Goal: Task Accomplishment & Management: Use online tool/utility

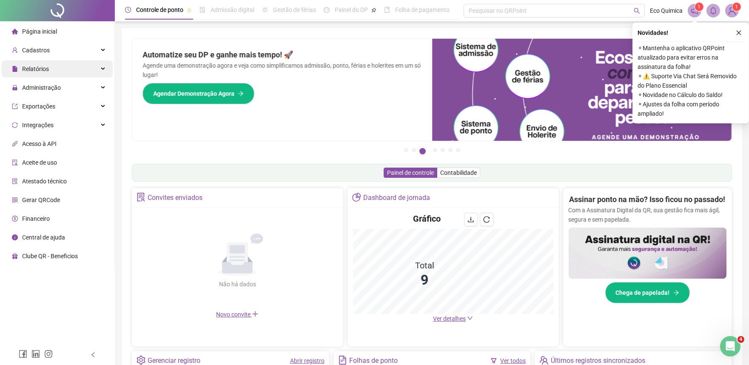
click at [97, 74] on div "Relatórios" at bounding box center [57, 68] width 111 height 17
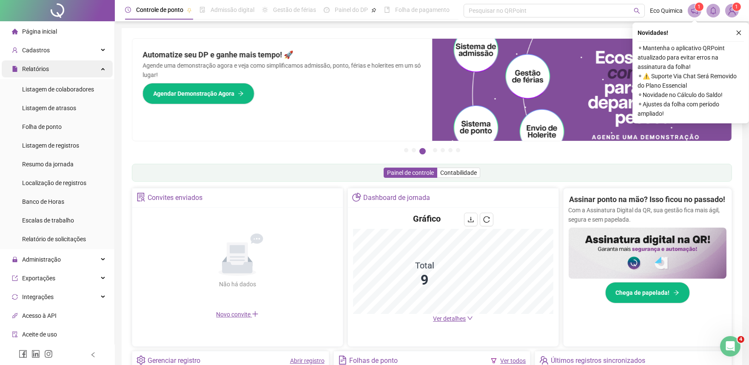
click at [81, 71] on div "Relatórios" at bounding box center [57, 68] width 111 height 17
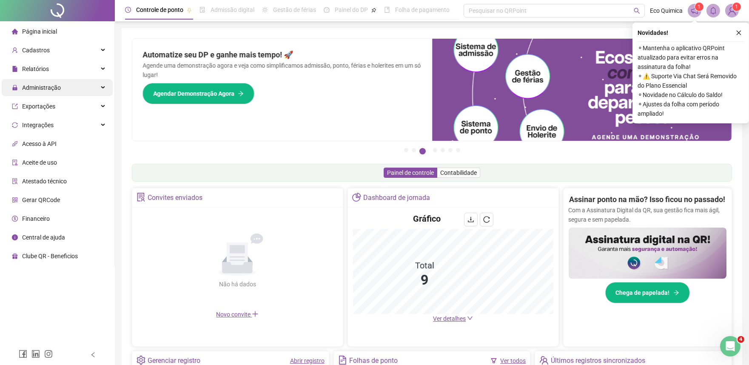
click at [82, 92] on div "Administração" at bounding box center [57, 87] width 111 height 17
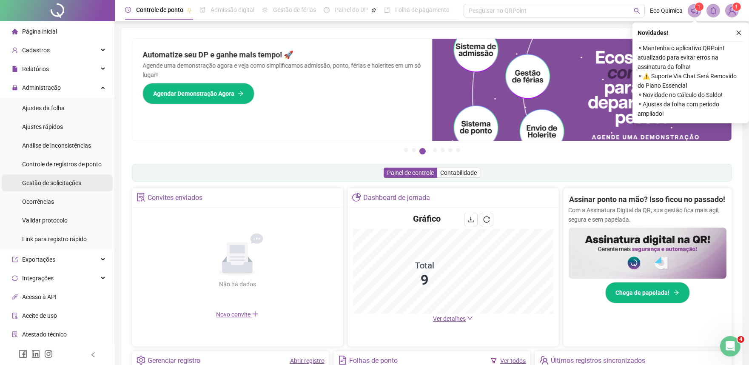
click at [60, 184] on span "Gestão de solicitações" at bounding box center [51, 183] width 59 height 7
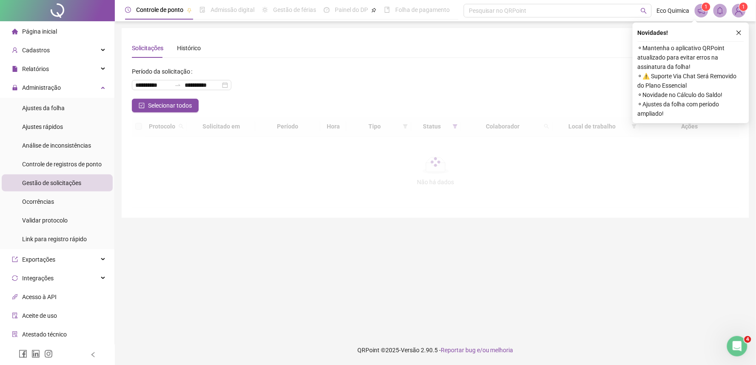
click at [737, 31] on icon "close" at bounding box center [739, 33] width 6 height 6
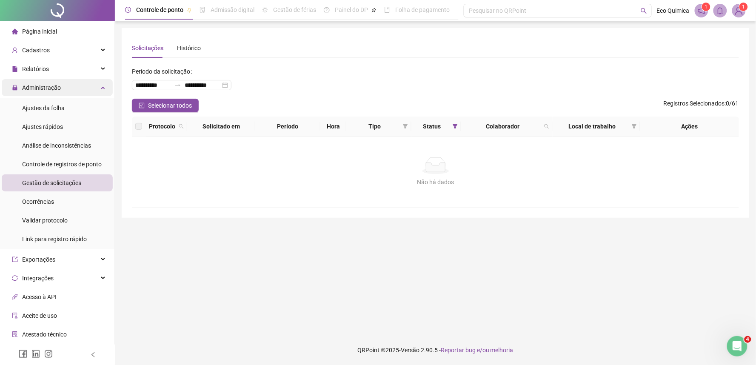
click at [63, 88] on div "Administração" at bounding box center [57, 87] width 111 height 17
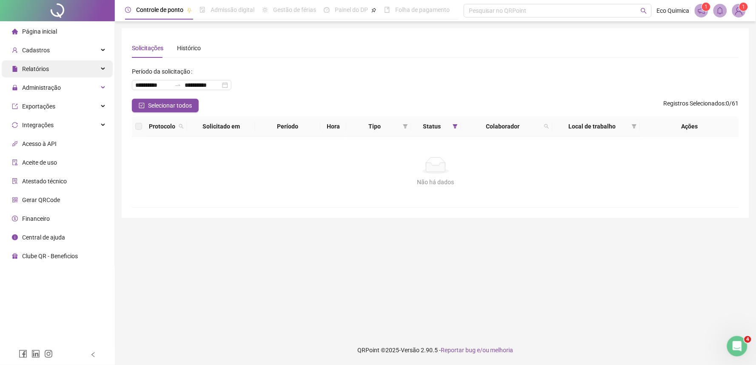
click at [75, 67] on div "Relatórios" at bounding box center [57, 68] width 111 height 17
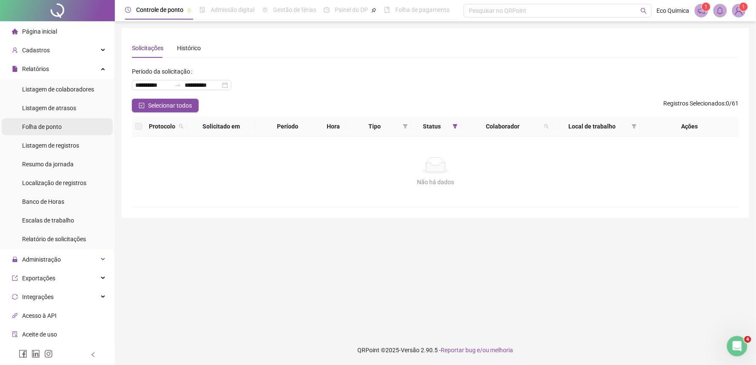
click at [63, 129] on li "Folha de ponto" at bounding box center [57, 126] width 111 height 17
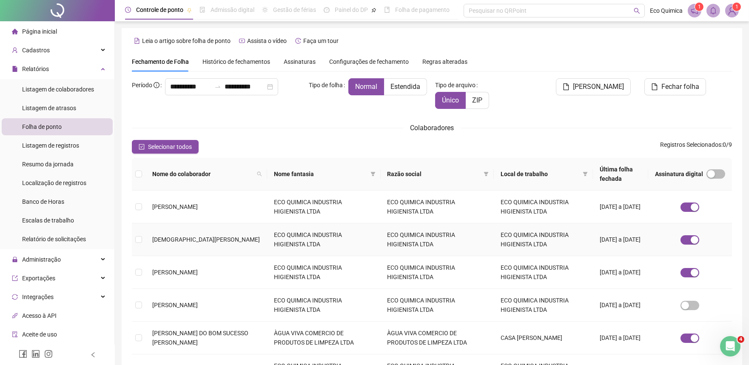
scroll to position [194, 0]
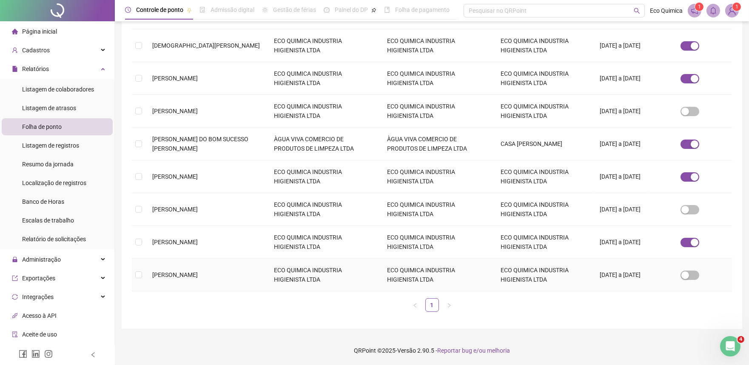
click at [140, 280] on td at bounding box center [139, 275] width 14 height 33
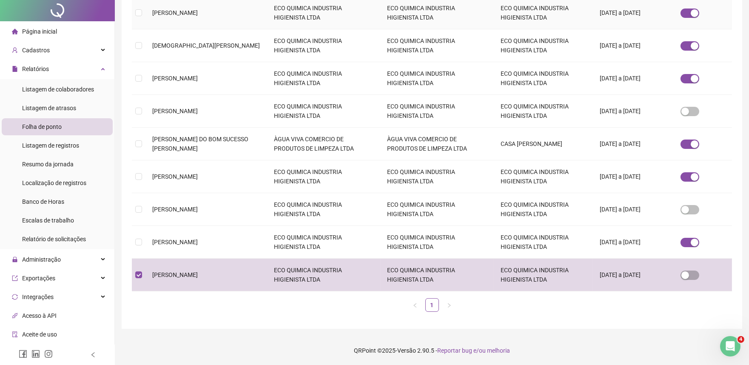
scroll to position [0, 0]
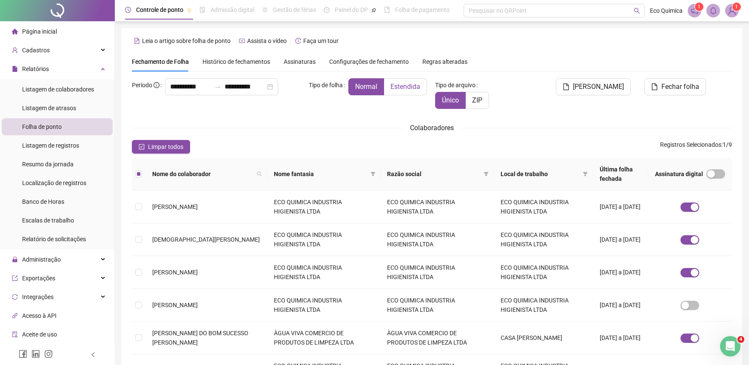
click at [405, 91] on span "Estendida" at bounding box center [406, 87] width 30 height 8
click at [586, 84] on span "[PERSON_NAME]" at bounding box center [598, 87] width 51 height 10
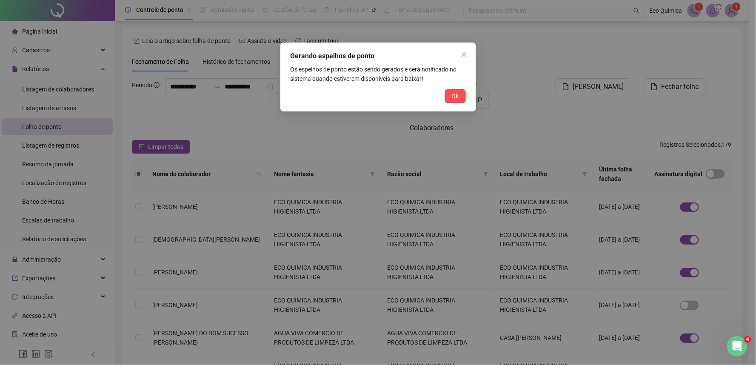
click at [447, 97] on button "Ok" at bounding box center [455, 96] width 21 height 14
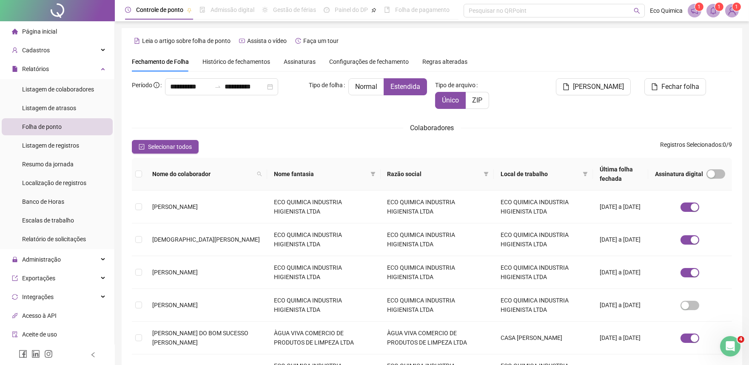
drag, startPoint x: 712, startPoint y: 11, endPoint x: 713, endPoint y: 18, distance: 7.8
click at [712, 14] on icon "bell" at bounding box center [714, 11] width 8 height 8
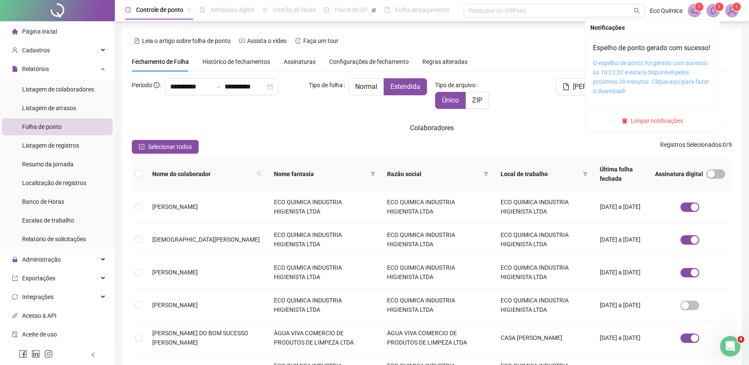
click at [677, 77] on link "O espelho de ponto foi gerado com sucesso às 10:22:32 e estará disponível pelos…" at bounding box center [651, 77] width 116 height 35
